Goal: Task Accomplishment & Management: Complete application form

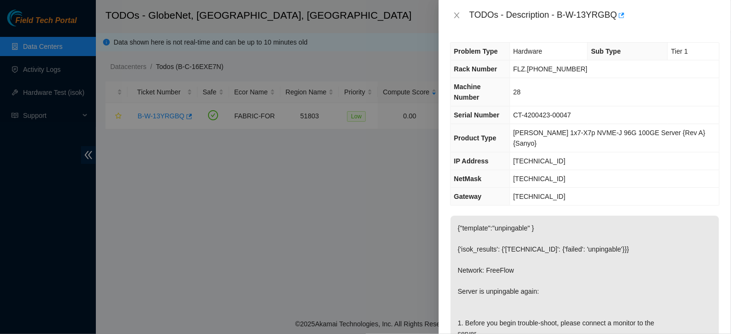
click at [225, 170] on div at bounding box center [365, 167] width 731 height 334
click at [451, 17] on button "Close" at bounding box center [456, 15] width 13 height 9
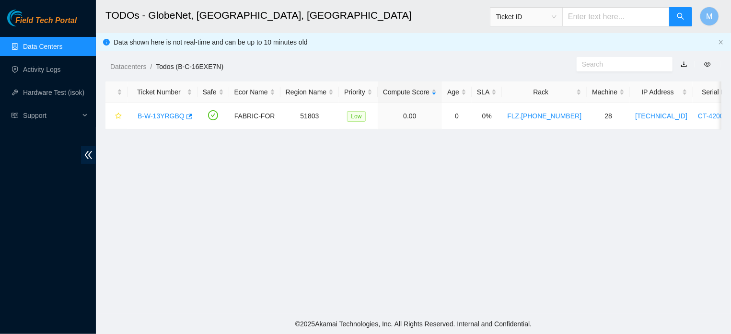
click at [730, 17] on div "TODOs - Description - undefined Problem Type N/A Rack Number N/A Machine Number…" at bounding box center [731, 167] width 0 height 334
click at [165, 117] on link "B-W-13YRGBQ" at bounding box center [161, 116] width 47 height 8
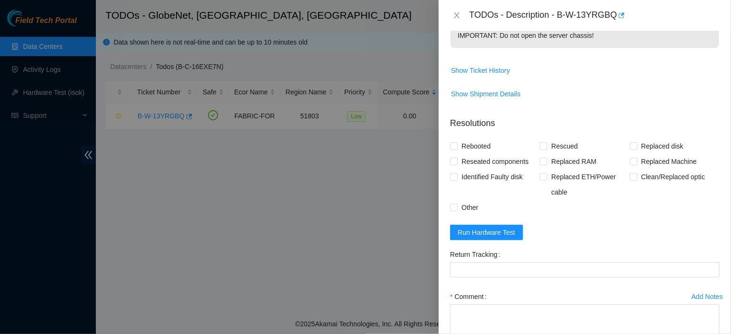
scroll to position [541, 0]
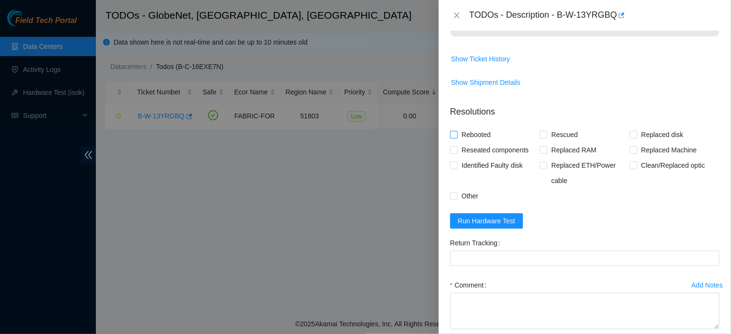
click at [456, 138] on input "Rebooted" at bounding box center [453, 134] width 7 height 7
checkbox input "true"
click at [544, 138] on span at bounding box center [543, 135] width 8 height 8
click at [544, 138] on input "Rescued" at bounding box center [542, 134] width 7 height 7
checkbox input "true"
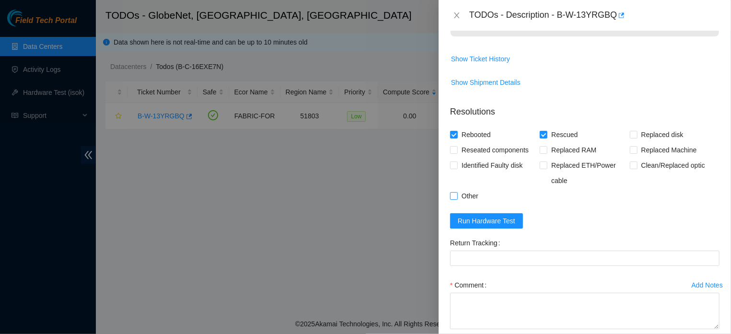
click at [450, 199] on input "Other" at bounding box center [453, 195] width 7 height 7
checkbox input "true"
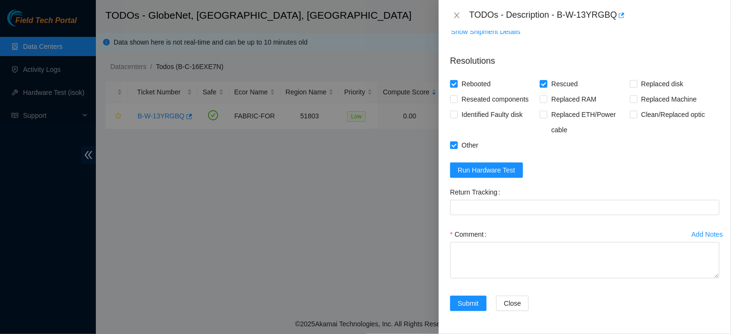
scroll to position [611, 0]
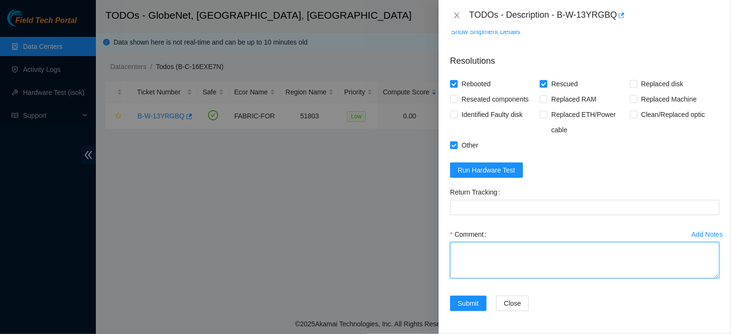
click at [569, 253] on textarea "Comment" at bounding box center [584, 260] width 269 height 36
paste textarea "The machine was frozen (no screen) The server had not been shut down. All cable…"
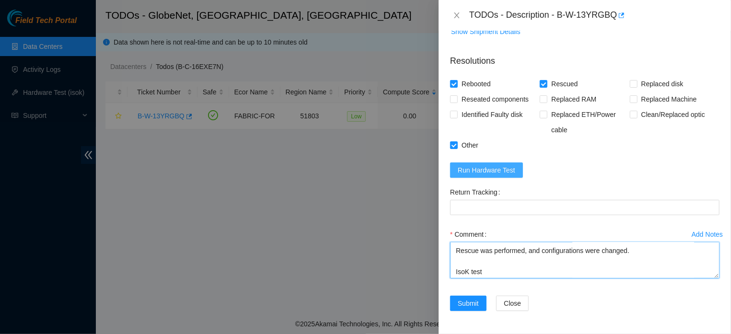
type textarea "The machine was frozen (no screen) The server had not been shut down. All cable…"
click at [504, 165] on span "Run Hardware Test" at bounding box center [486, 170] width 57 height 11
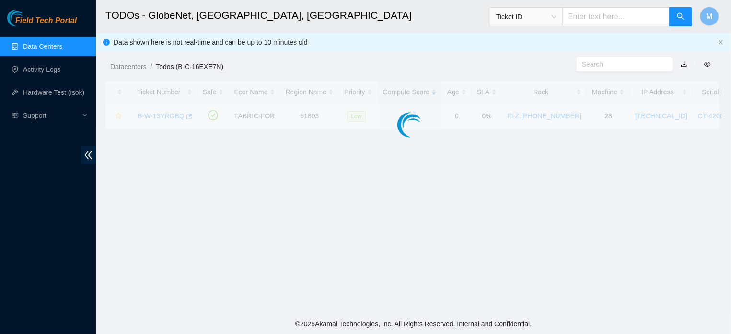
scroll to position [196, 0]
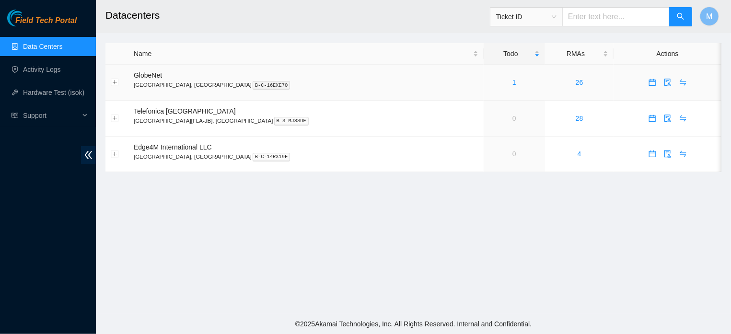
click at [489, 82] on div "1" at bounding box center [514, 82] width 51 height 11
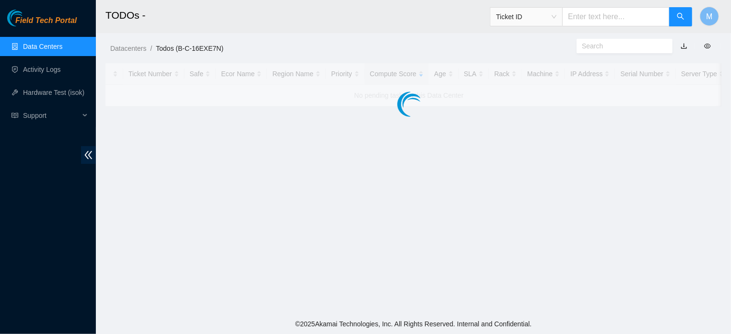
click at [437, 82] on div at bounding box center [413, 84] width 616 height 43
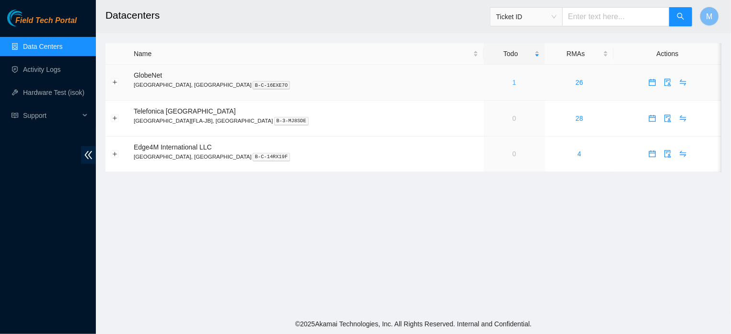
click at [512, 83] on link "1" at bounding box center [514, 83] width 4 height 8
click at [401, 215] on main "Datacenters Ticket ID M Name Todo RMAs Actions GlobeNet [GEOGRAPHIC_DATA], [GEO…" at bounding box center [413, 157] width 635 height 314
click at [45, 68] on link "Activity Logs" at bounding box center [42, 70] width 38 height 8
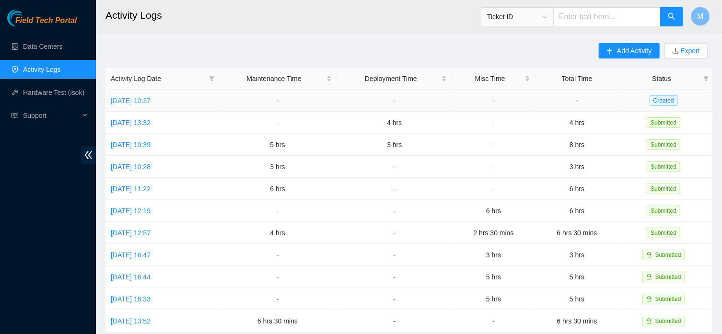
click at [113, 100] on link "[DATE] 10:37" at bounding box center [131, 101] width 40 height 8
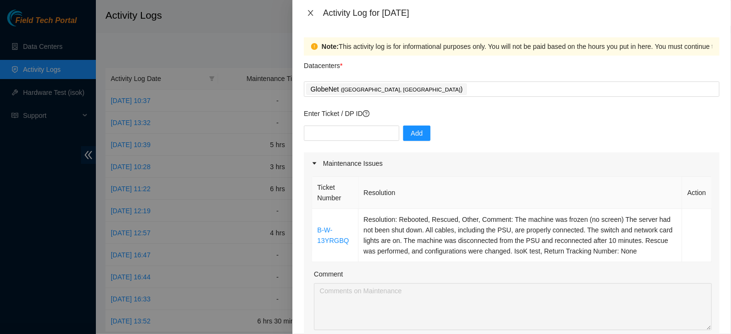
click at [311, 12] on icon "close" at bounding box center [311, 13] width 8 height 8
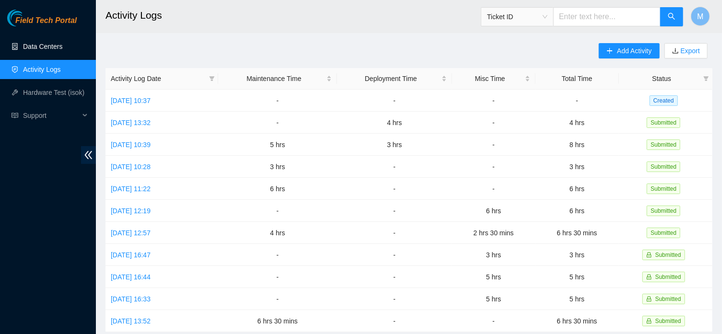
click at [55, 46] on link "Data Centers" at bounding box center [42, 47] width 39 height 8
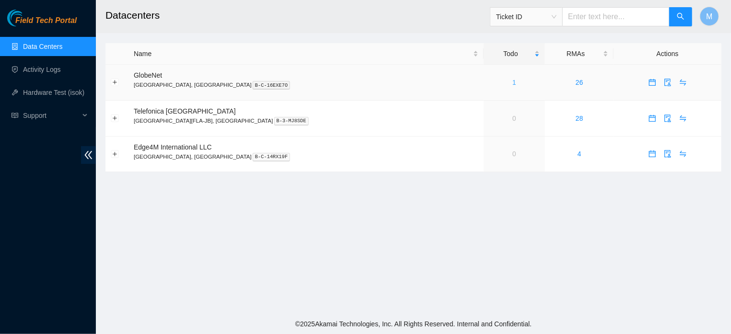
click at [512, 81] on link "1" at bounding box center [514, 83] width 4 height 8
click at [423, 218] on main "Datacenters Ticket ID M Name Todo RMAs Actions GlobeNet Fortaleza, Brazil B-C-1…" at bounding box center [413, 157] width 635 height 314
click at [43, 69] on link "Activity Logs" at bounding box center [42, 70] width 38 height 8
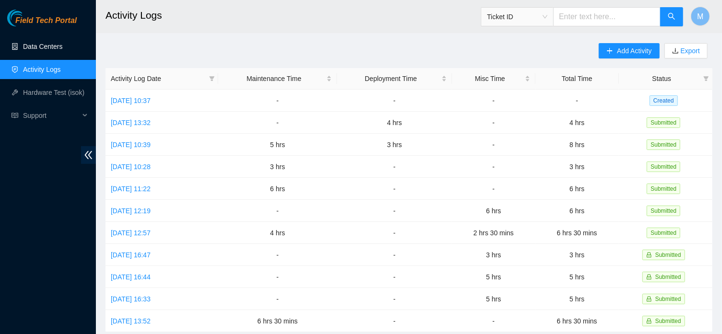
click at [42, 46] on link "Data Centers" at bounding box center [42, 47] width 39 height 8
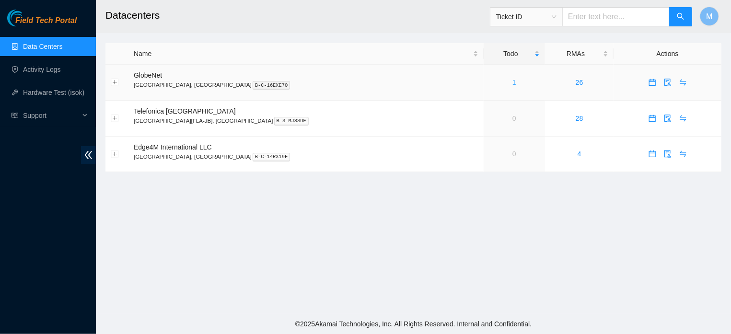
click at [512, 84] on link "1" at bounding box center [514, 83] width 4 height 8
